Goal: Find specific page/section: Find specific page/section

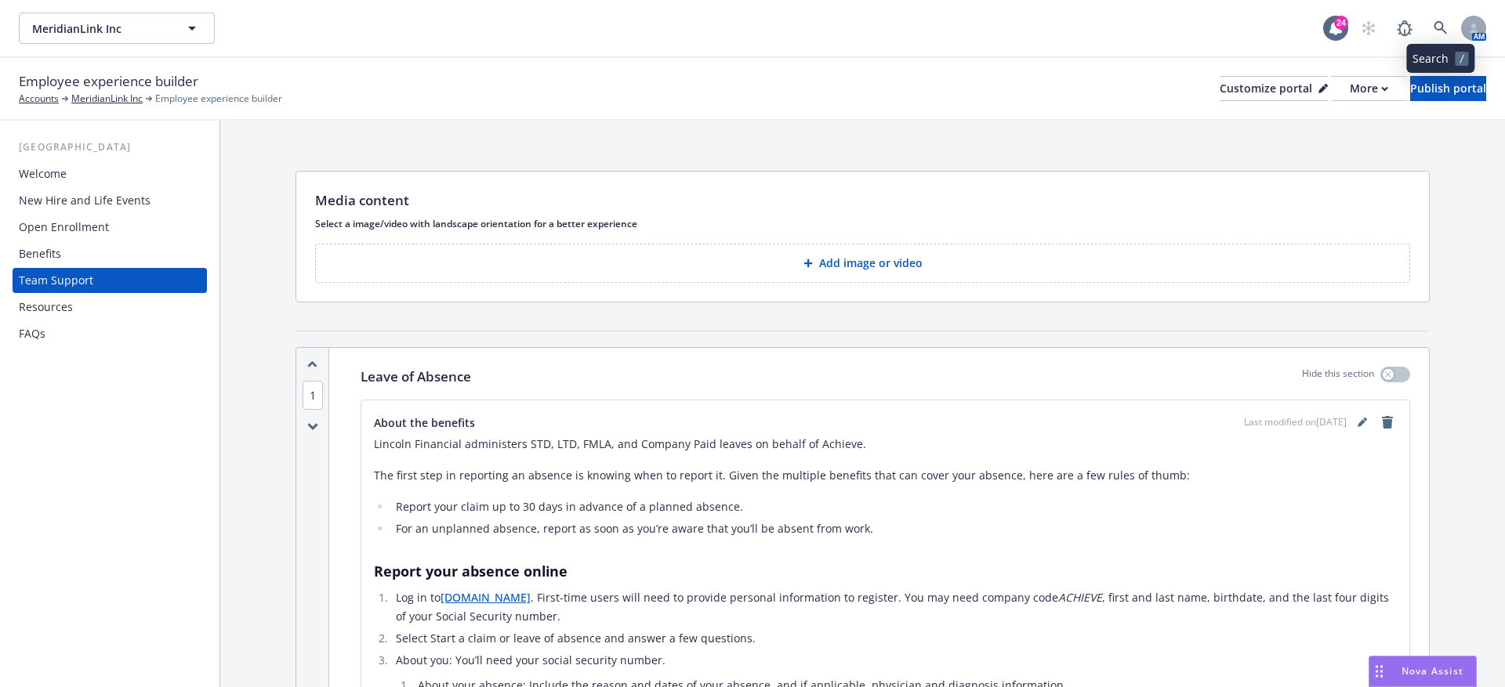
click at [1440, 22] on icon at bounding box center [1440, 27] width 13 height 13
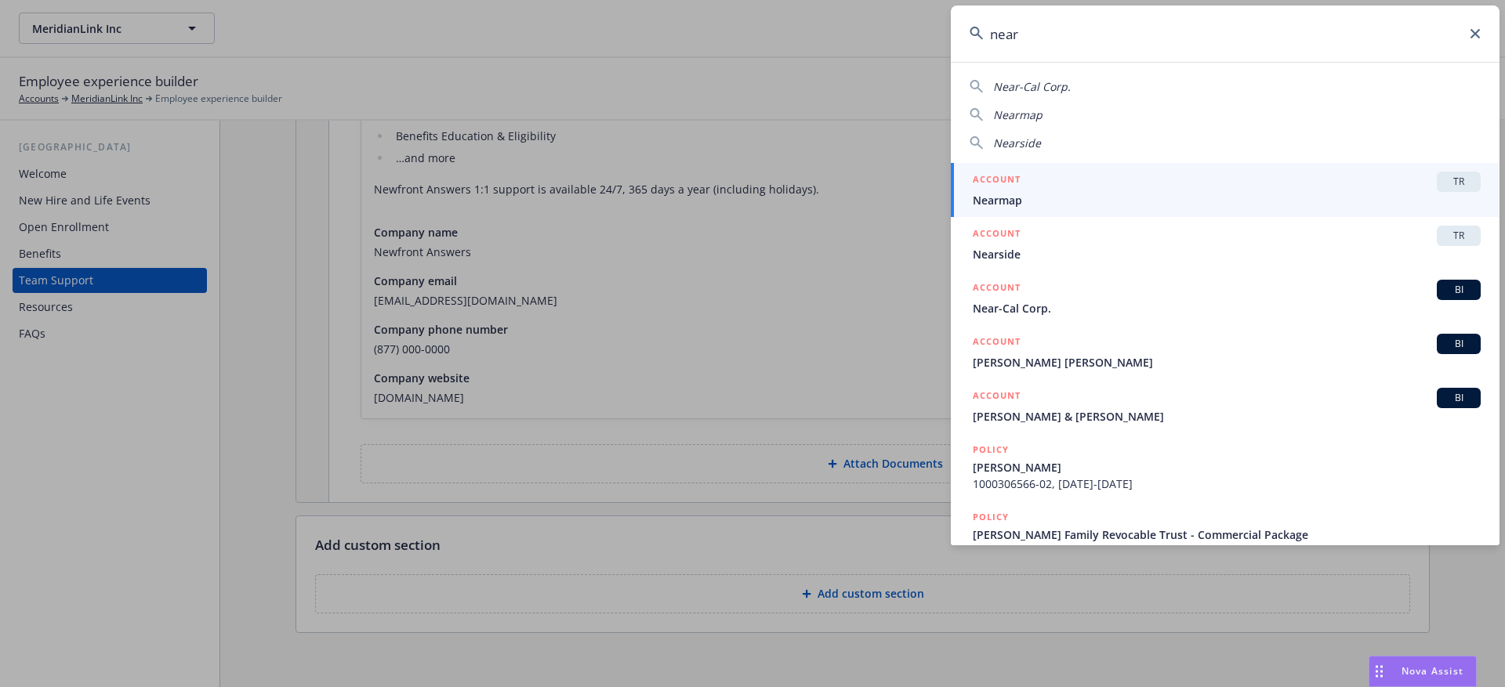
type input "near"
click at [1182, 187] on div "ACCOUNT TR" at bounding box center [1227, 182] width 508 height 20
